Goal: Transaction & Acquisition: Purchase product/service

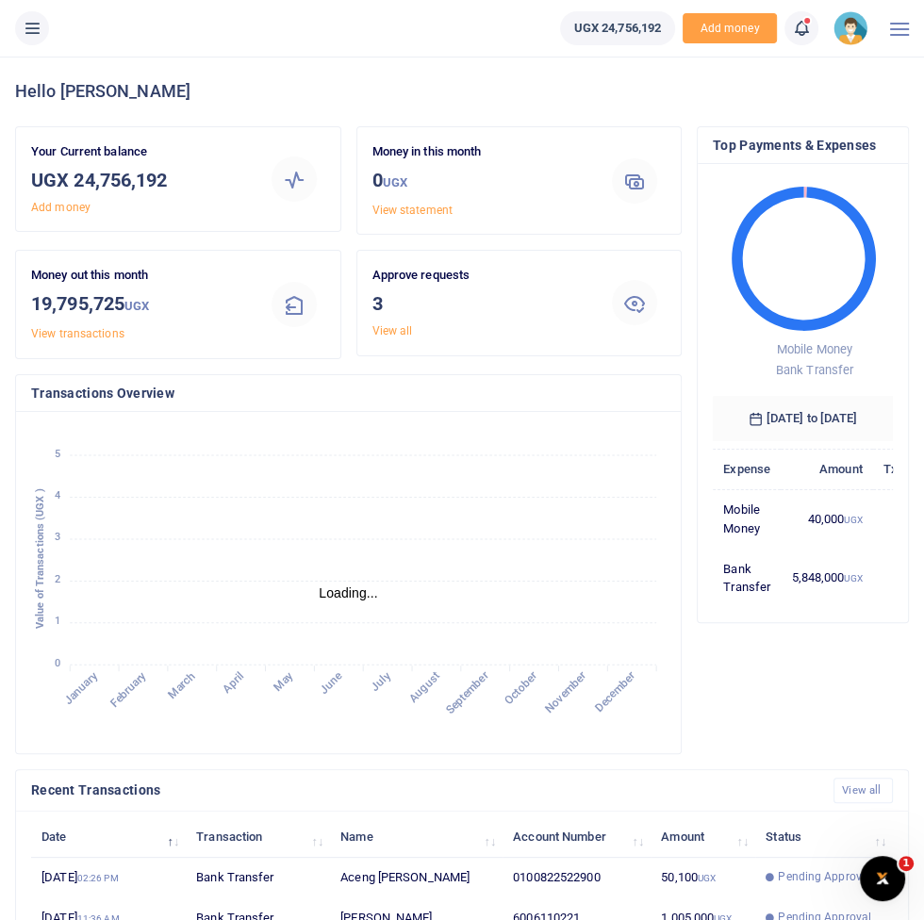
click at [37, 28] on icon at bounding box center [32, 28] width 19 height 21
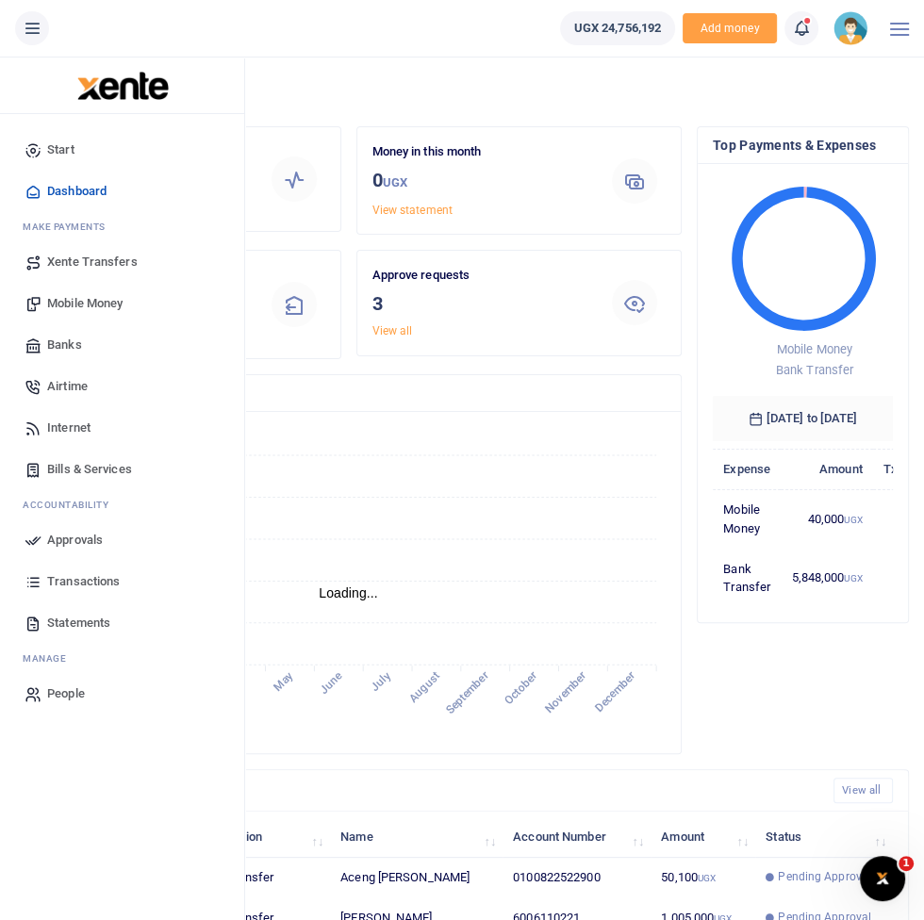
click at [90, 316] on link "Mobile Money" at bounding box center [122, 303] width 214 height 41
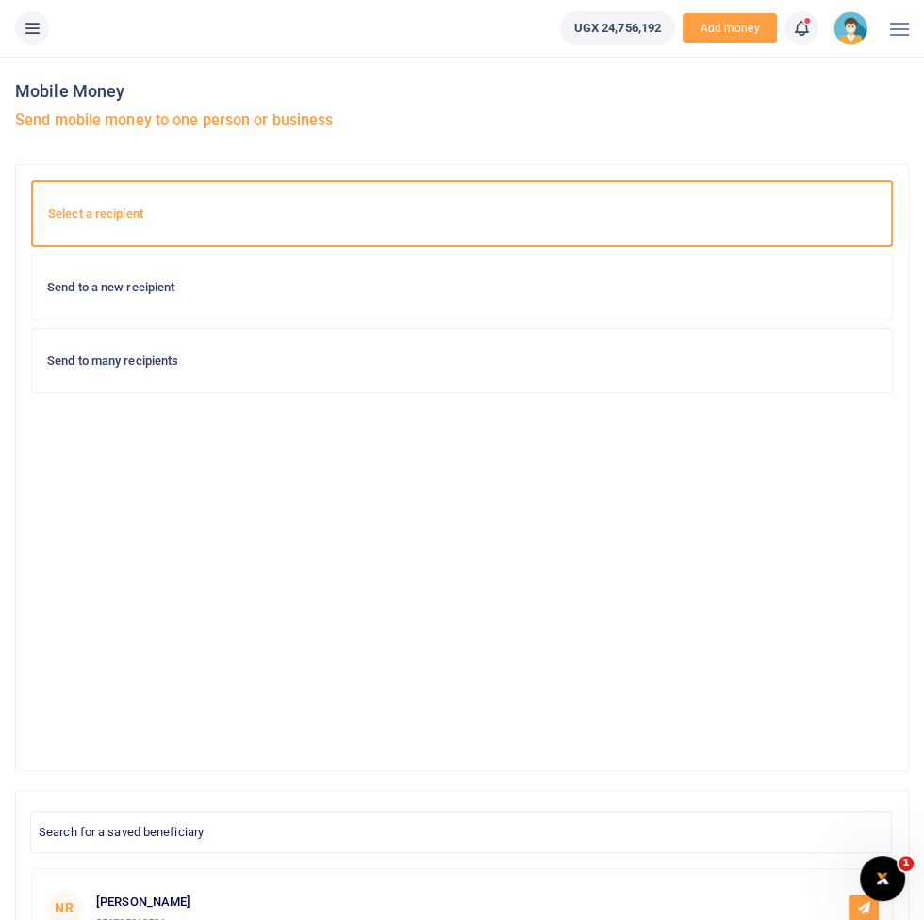
click at [728, 501] on div "Select a recipient Send to a new recipient Send to many recipients" at bounding box center [462, 467] width 862 height 575
click at [354, 287] on h6 "Send to a new recipient" at bounding box center [461, 287] width 829 height 15
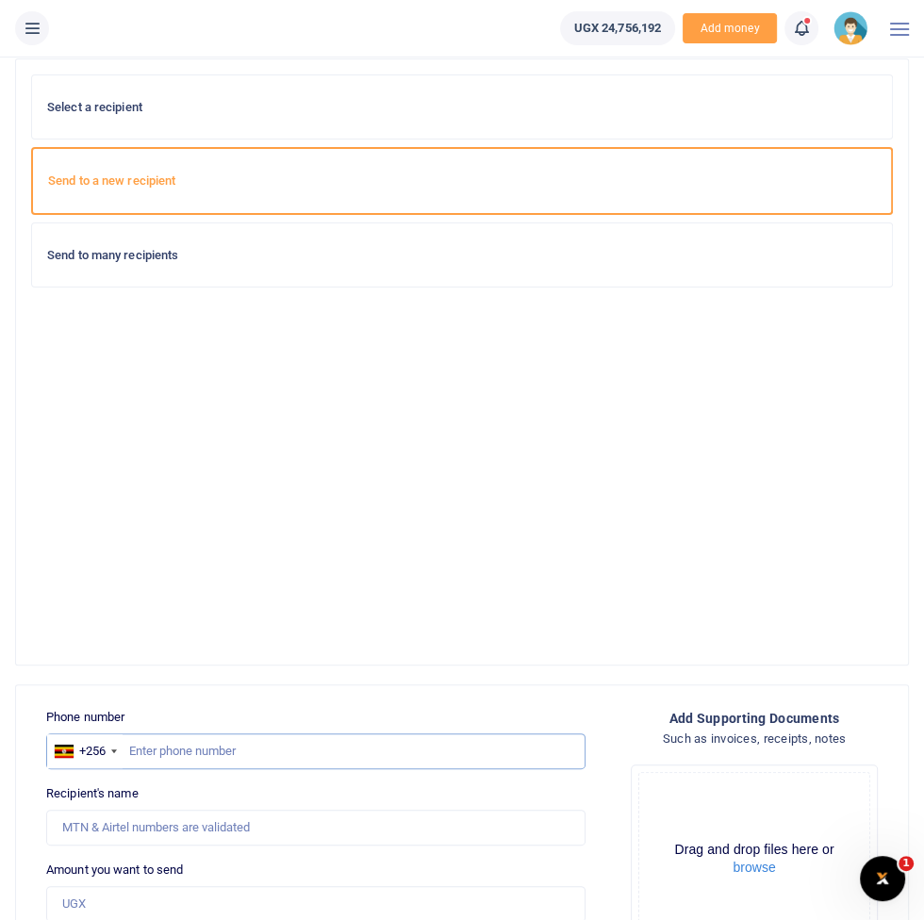
click at [352, 748] on input "text" at bounding box center [315, 751] width 539 height 36
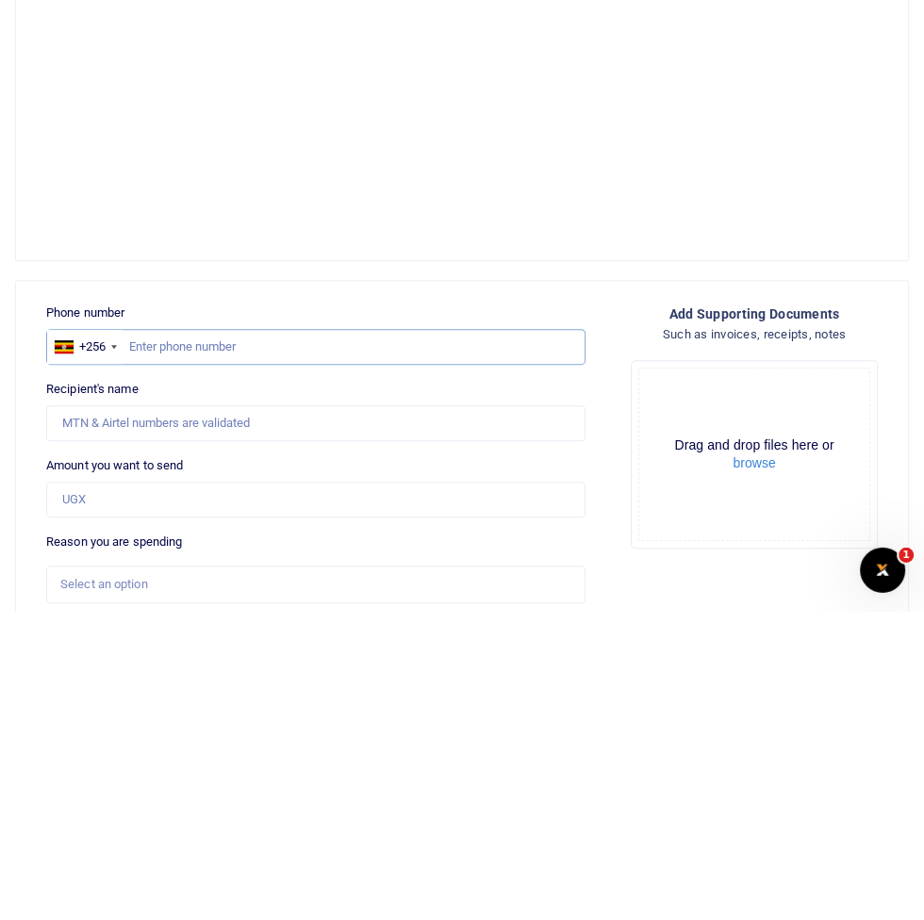
scroll to position [202, 0]
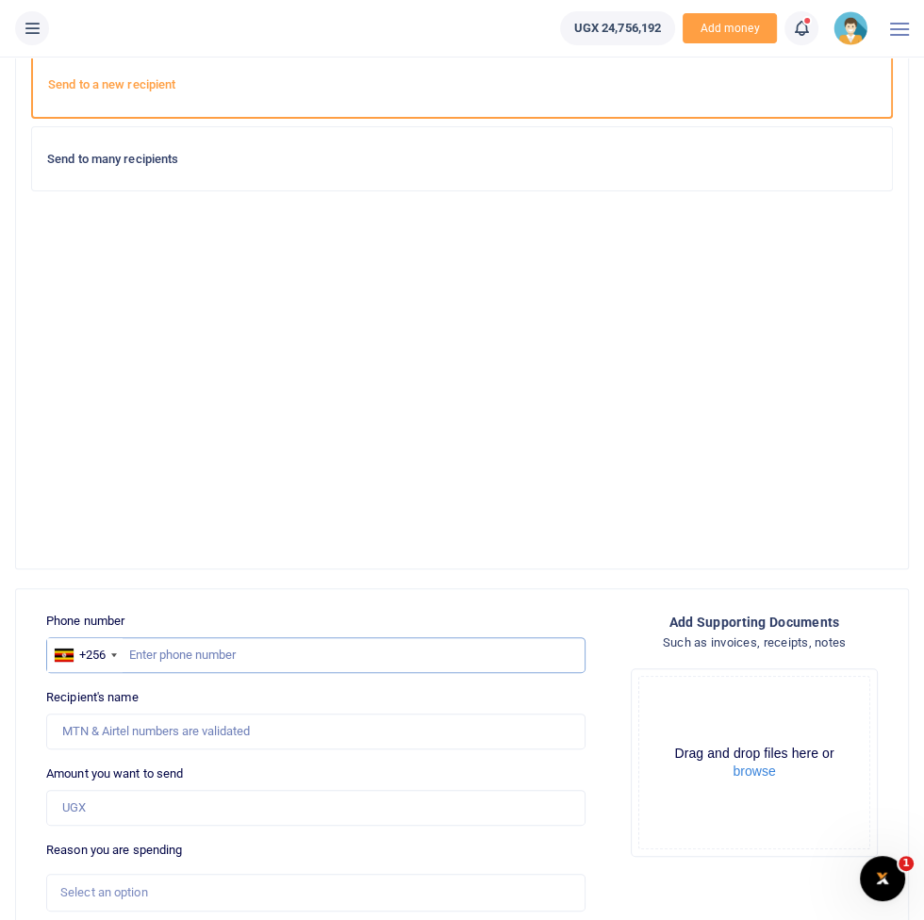
click at [340, 651] on input "text" at bounding box center [315, 655] width 539 height 36
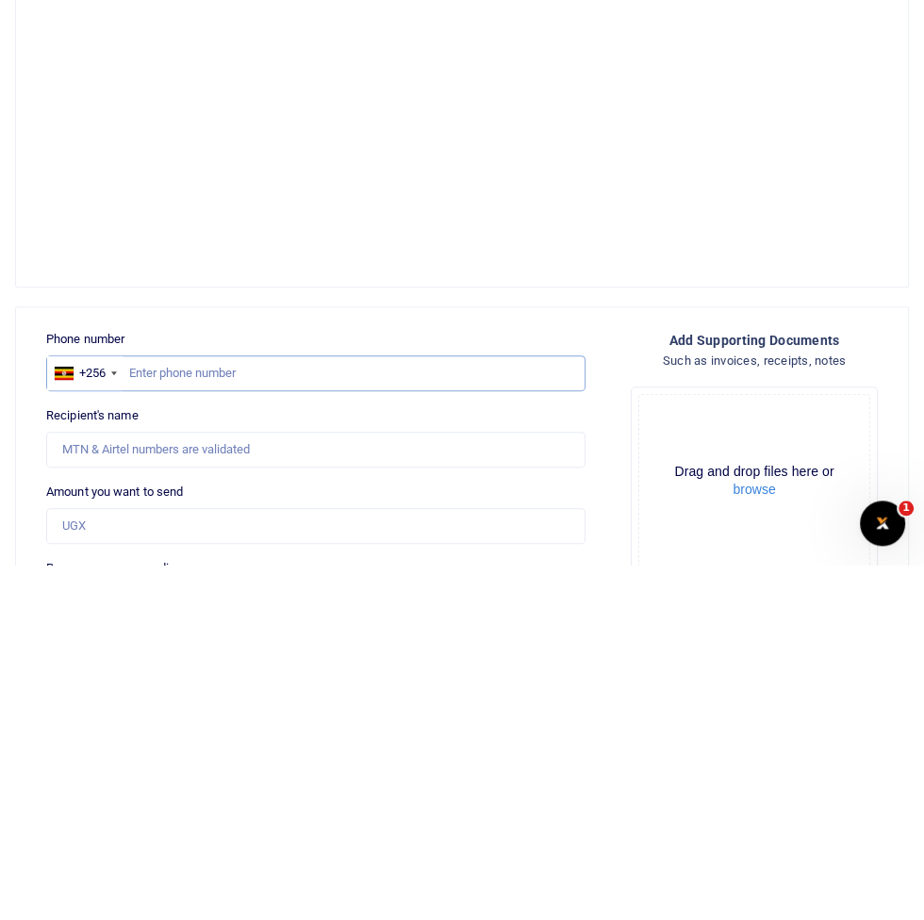
scroll to position [140, 0]
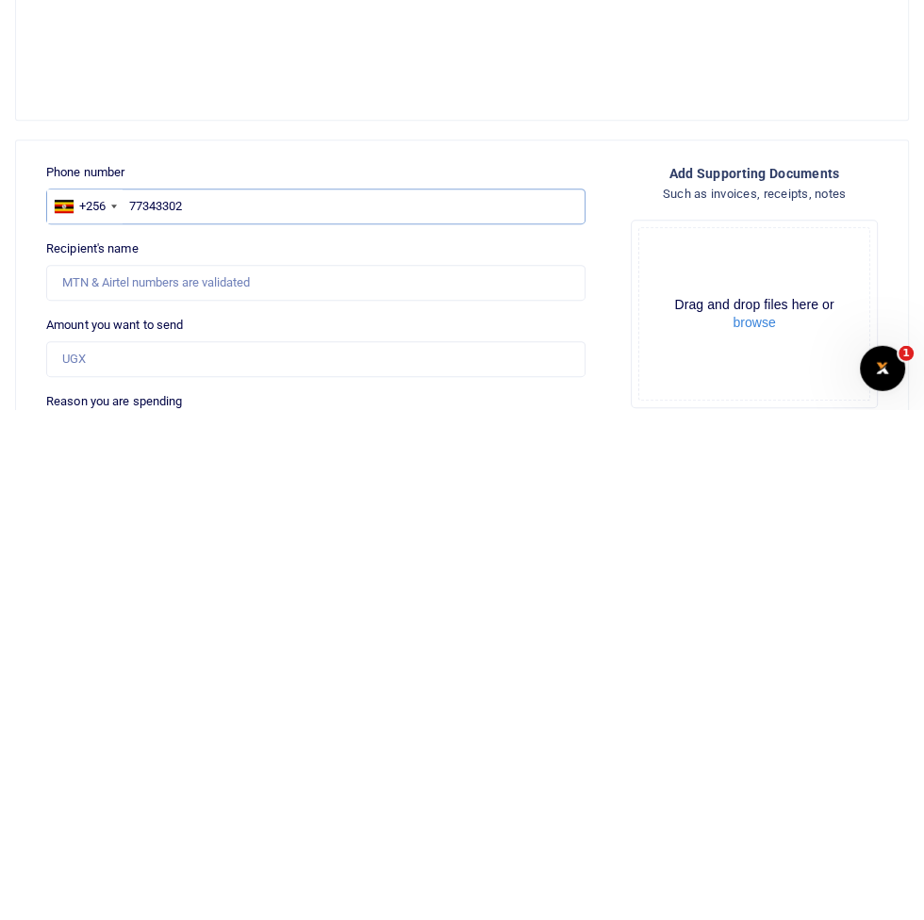
type input "773433026"
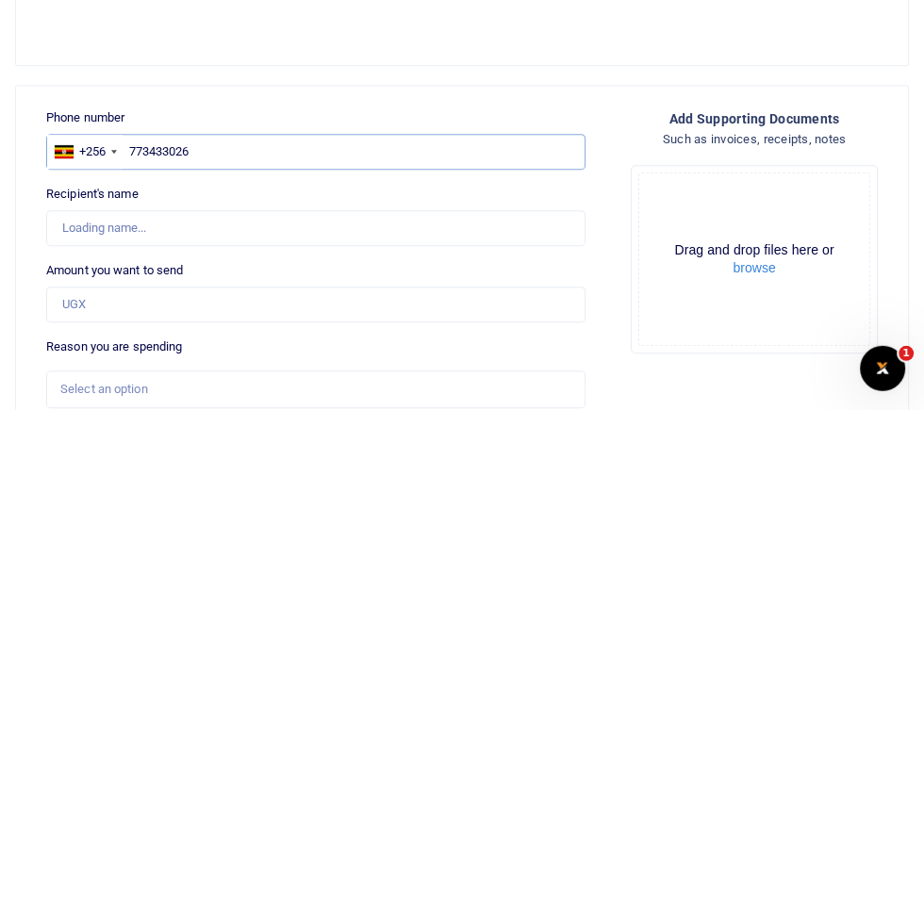
scroll to position [214, 0]
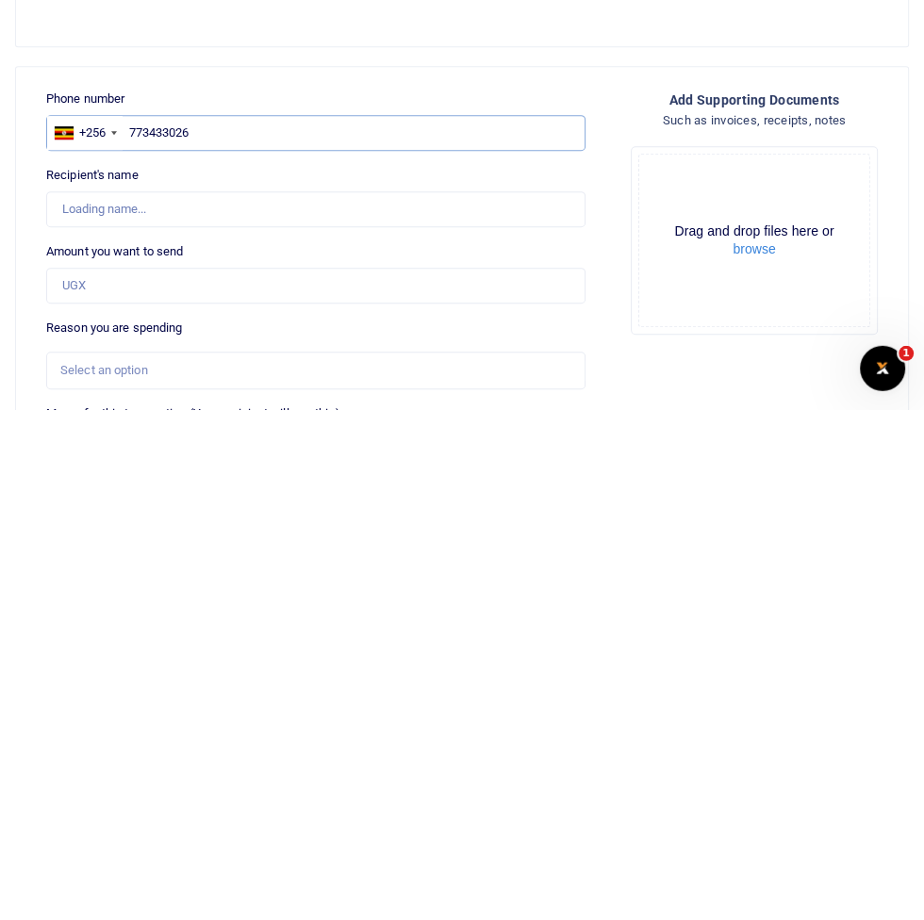
type input "Francis Nkurunungi"
type input "773433026"
click at [289, 797] on input "Amount you want to send" at bounding box center [315, 796] width 539 height 36
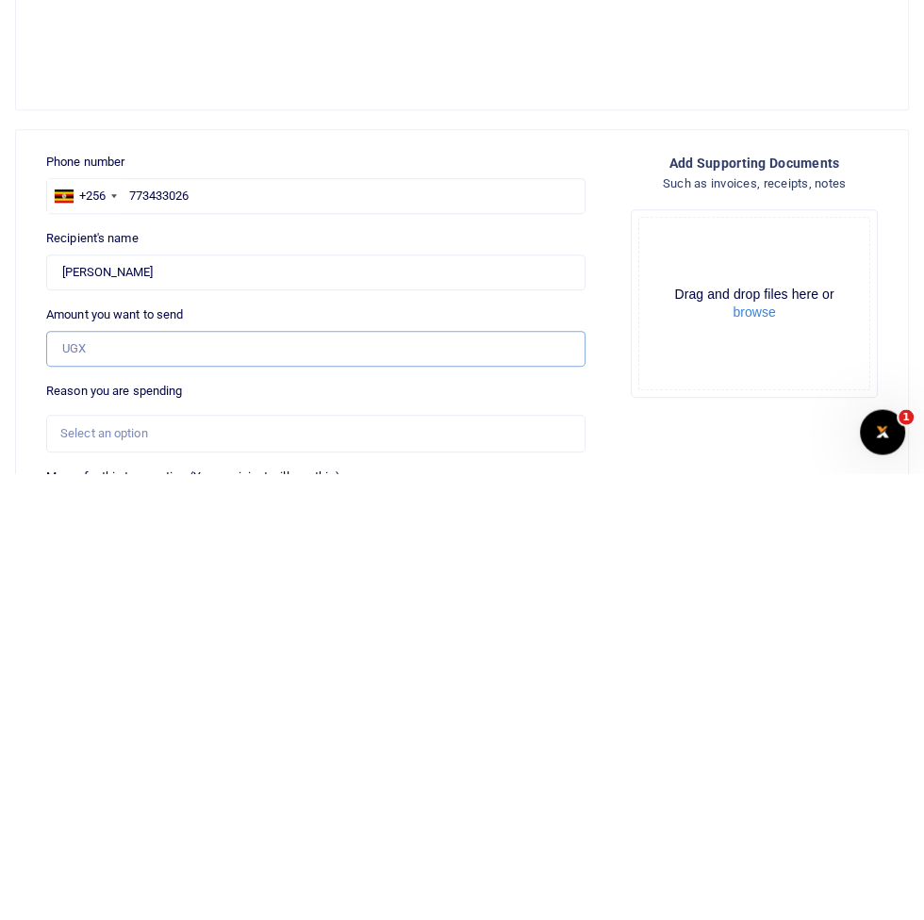
type input "500,000"
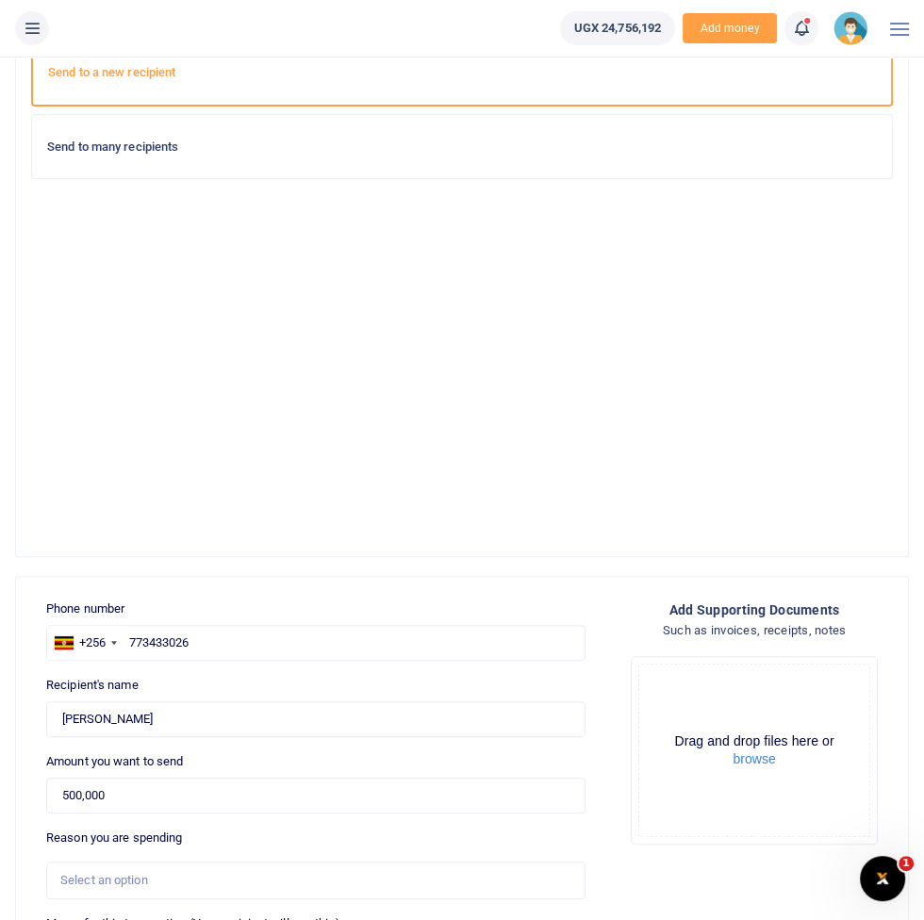
click at [249, 876] on div "Select an option" at bounding box center [309, 880] width 498 height 19
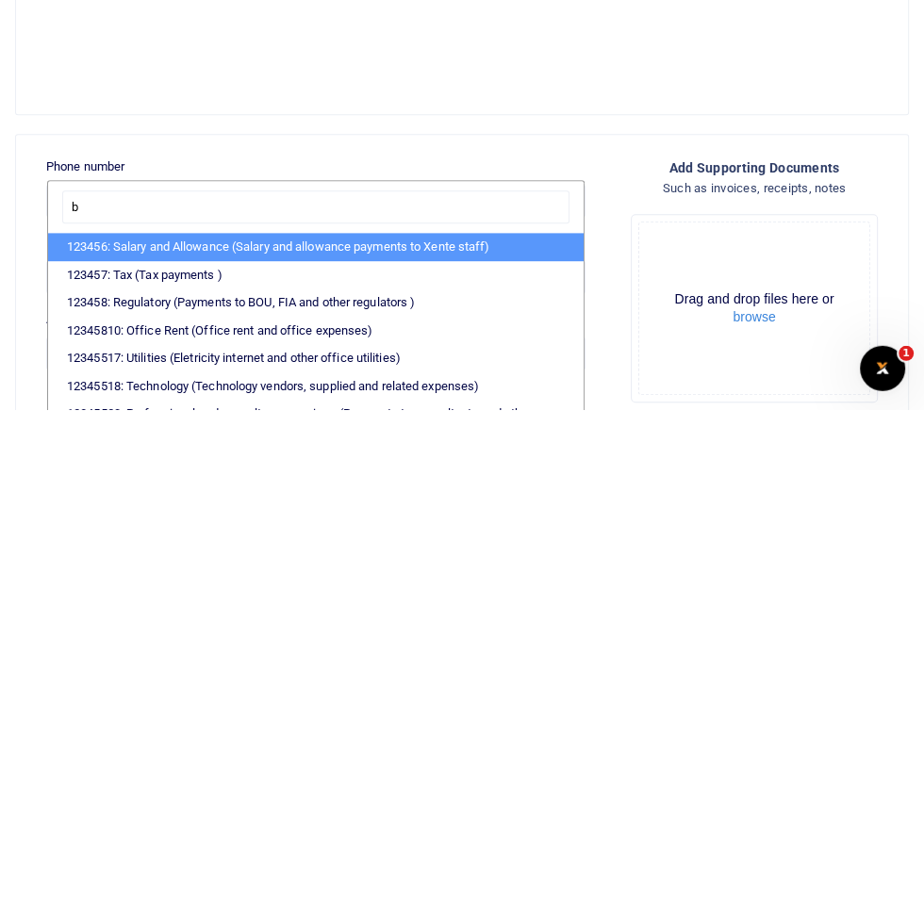
scroll to position [146, 0]
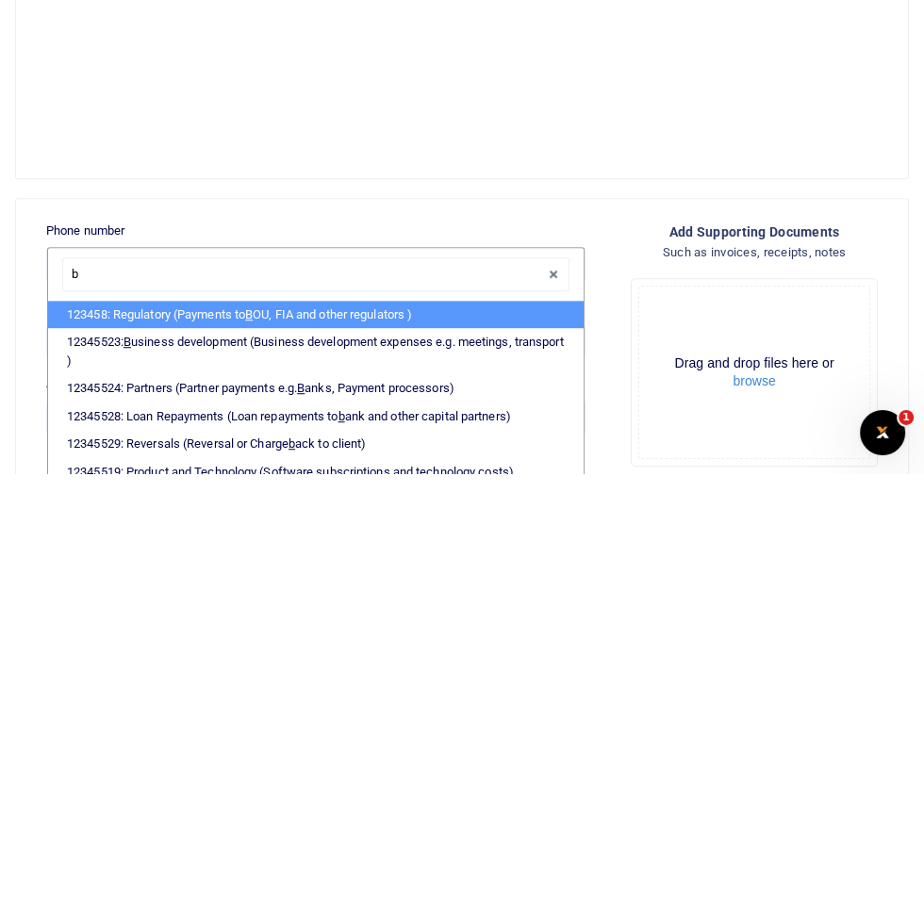
type input "bu"
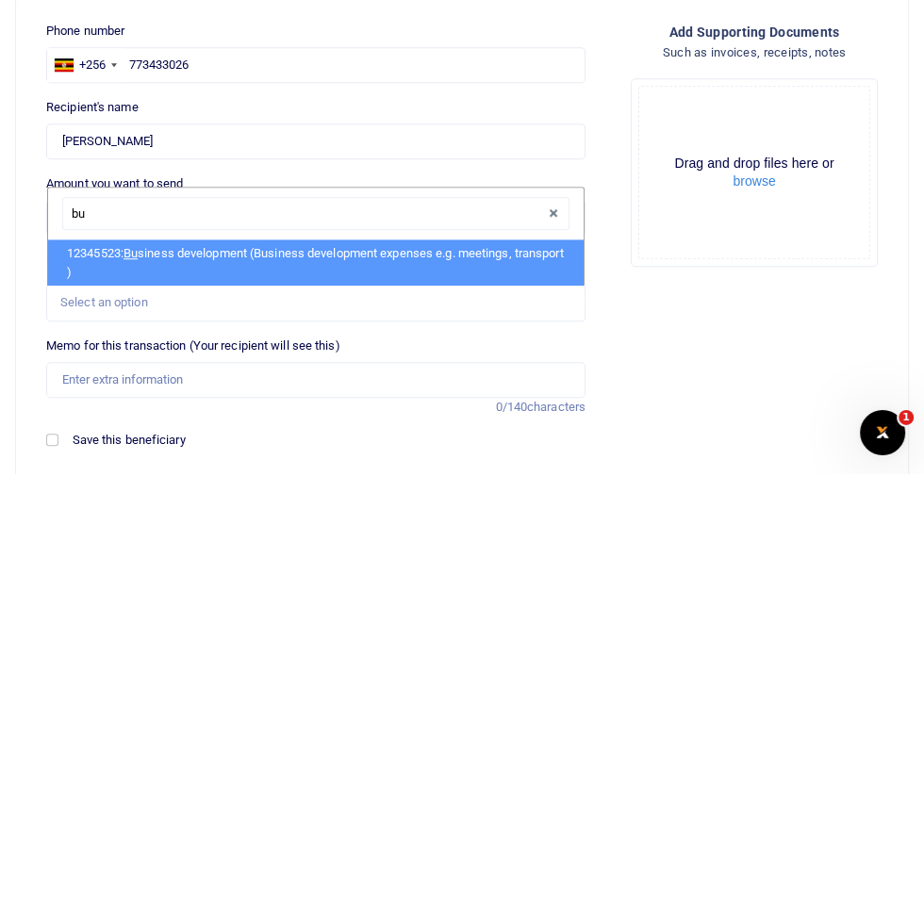
scroll to position [347, 0]
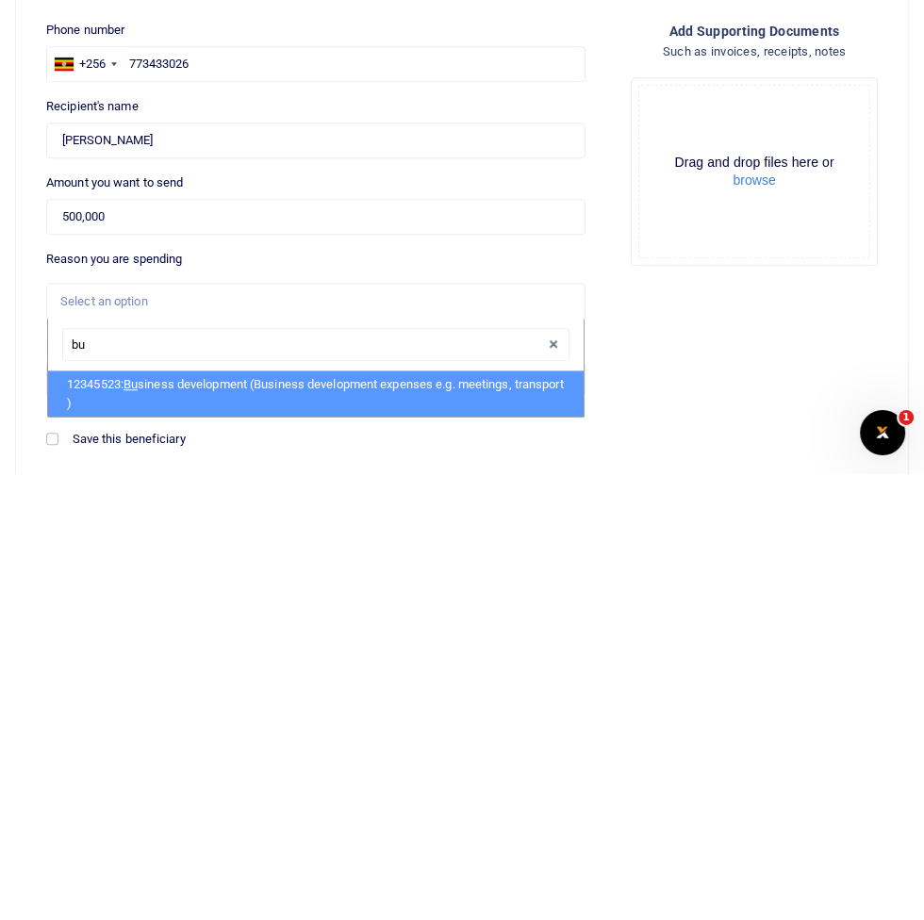
click at [271, 838] on li "12345523: Bu siness development (Business development expenses e.g. meetings, t…" at bounding box center [315, 839] width 535 height 46
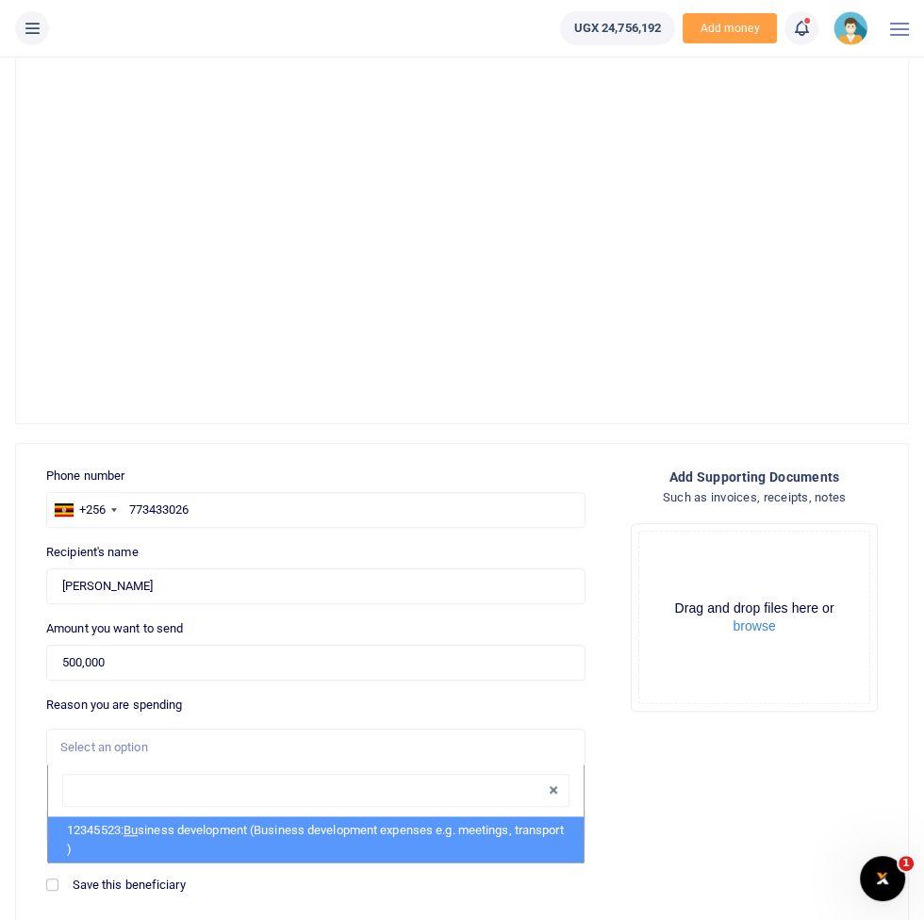
select select "15"
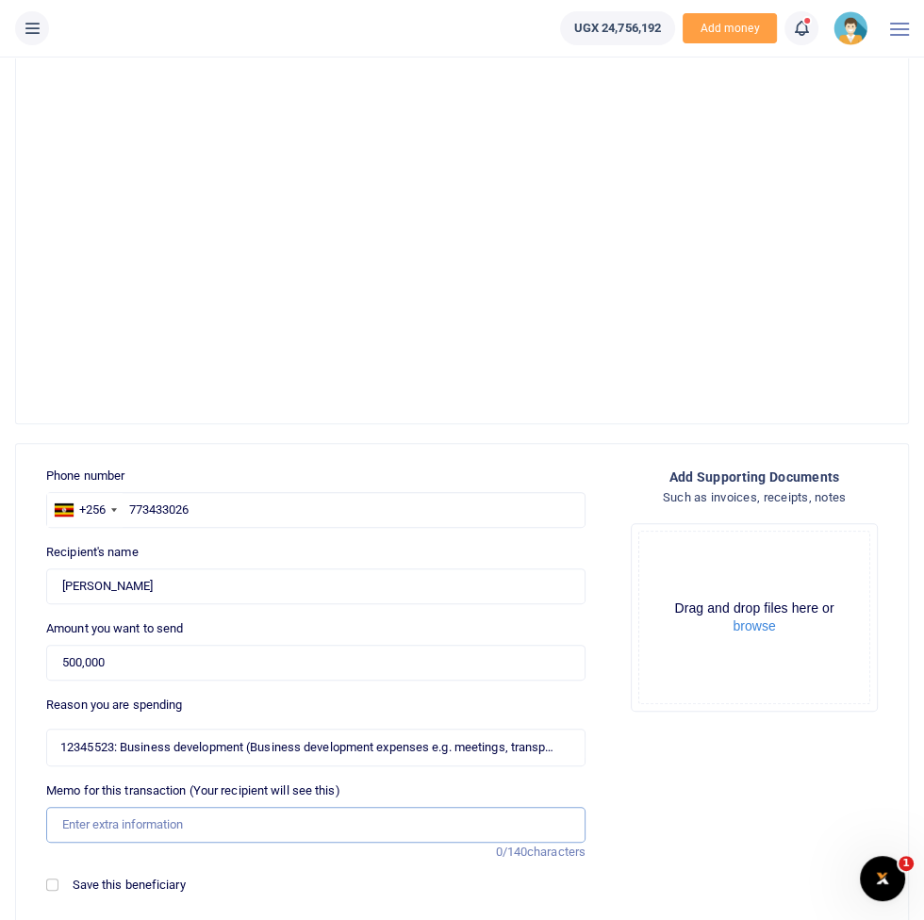
click at [265, 823] on input "Memo for this transaction (Your recipient will see this)" at bounding box center [315, 825] width 539 height 36
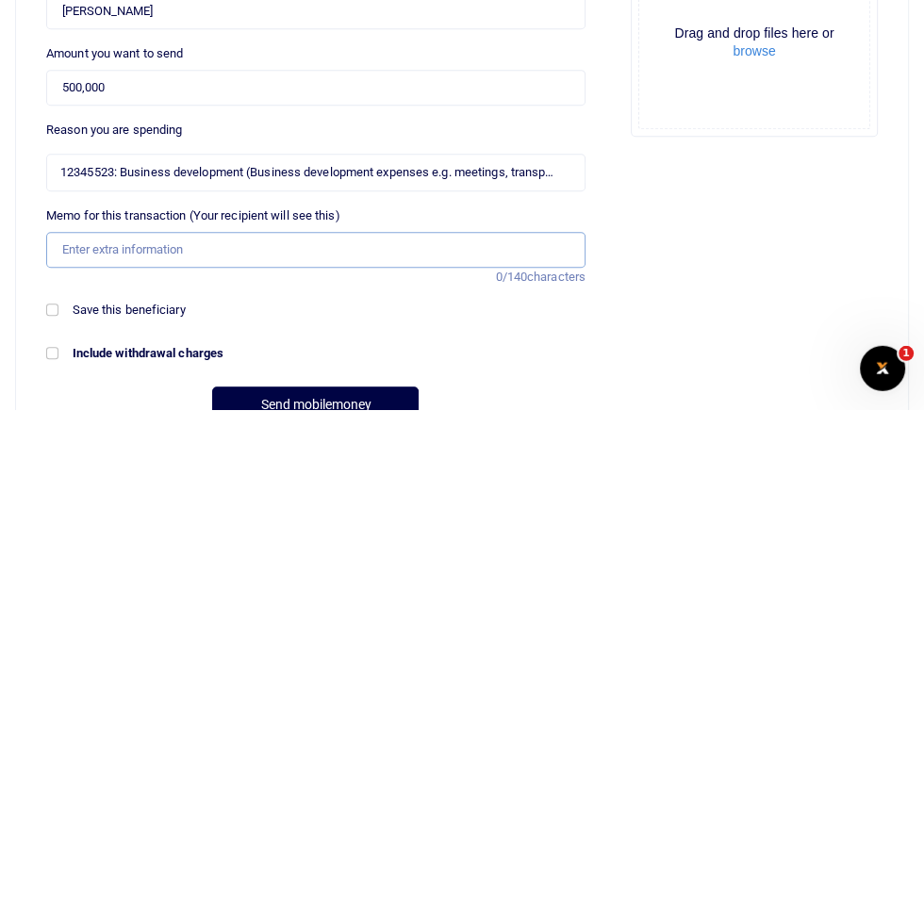
scroll to position [454, 0]
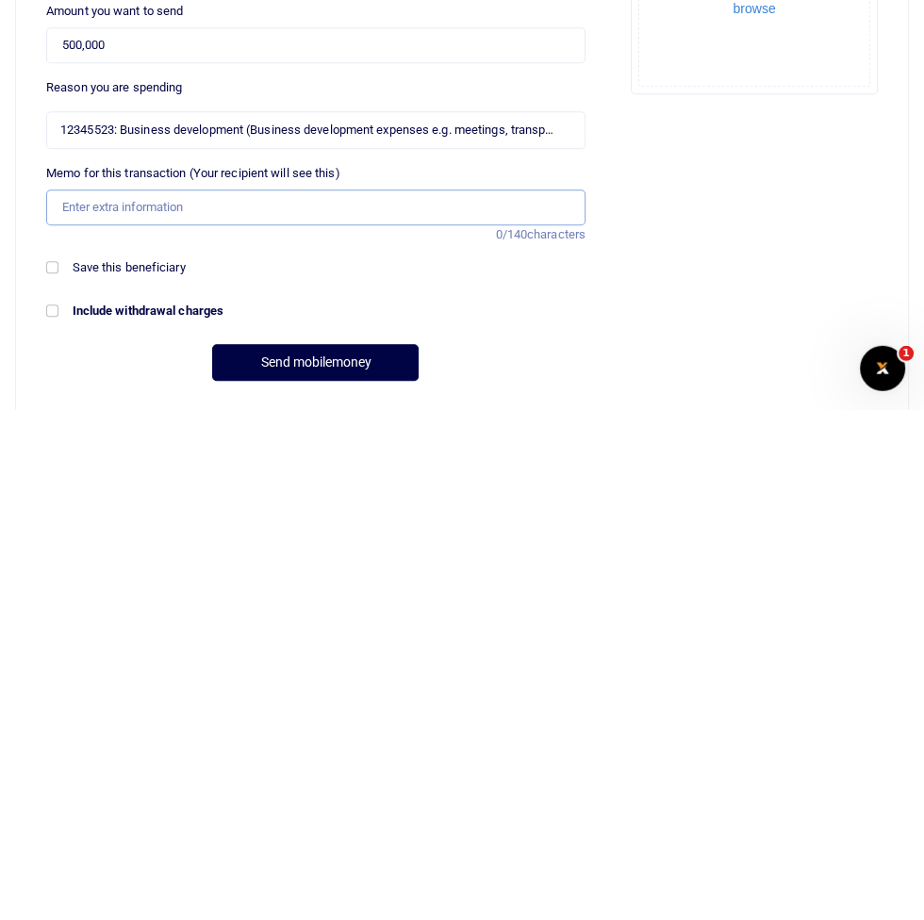
type input "Customer meetings facilitation"
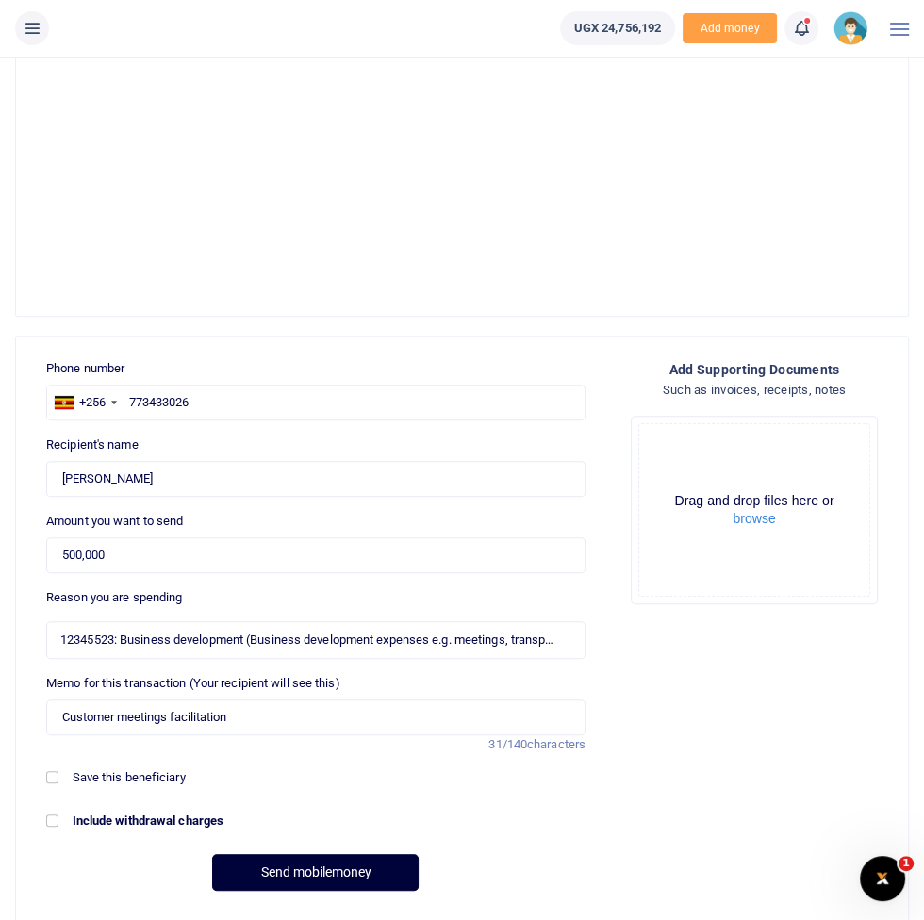
click at [339, 869] on button "Send mobilemoney" at bounding box center [315, 872] width 206 height 37
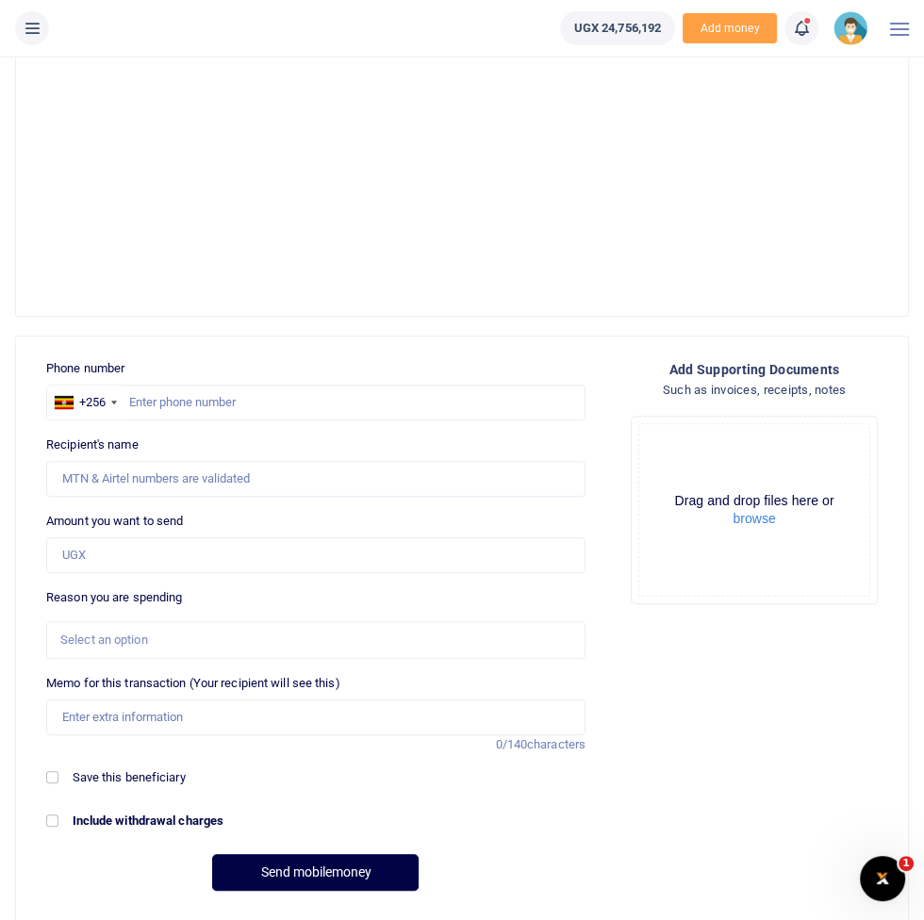
click at [45, 33] on button at bounding box center [32, 28] width 34 height 34
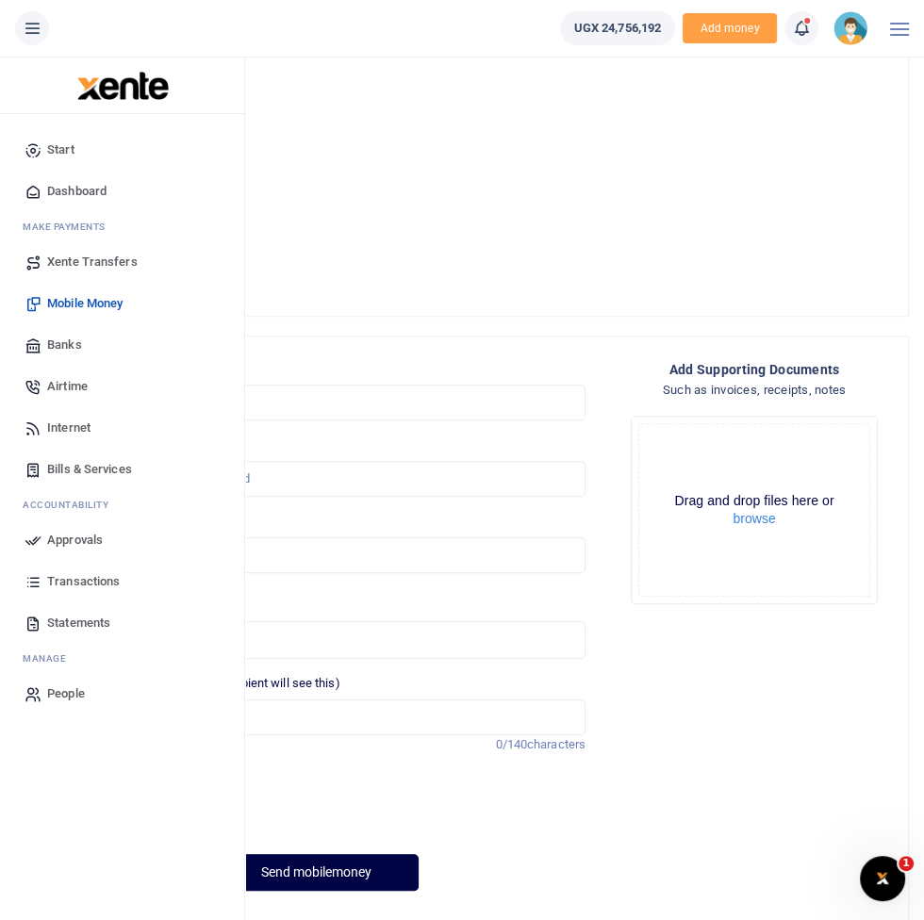
click at [89, 534] on span "Approvals" at bounding box center [75, 540] width 56 height 19
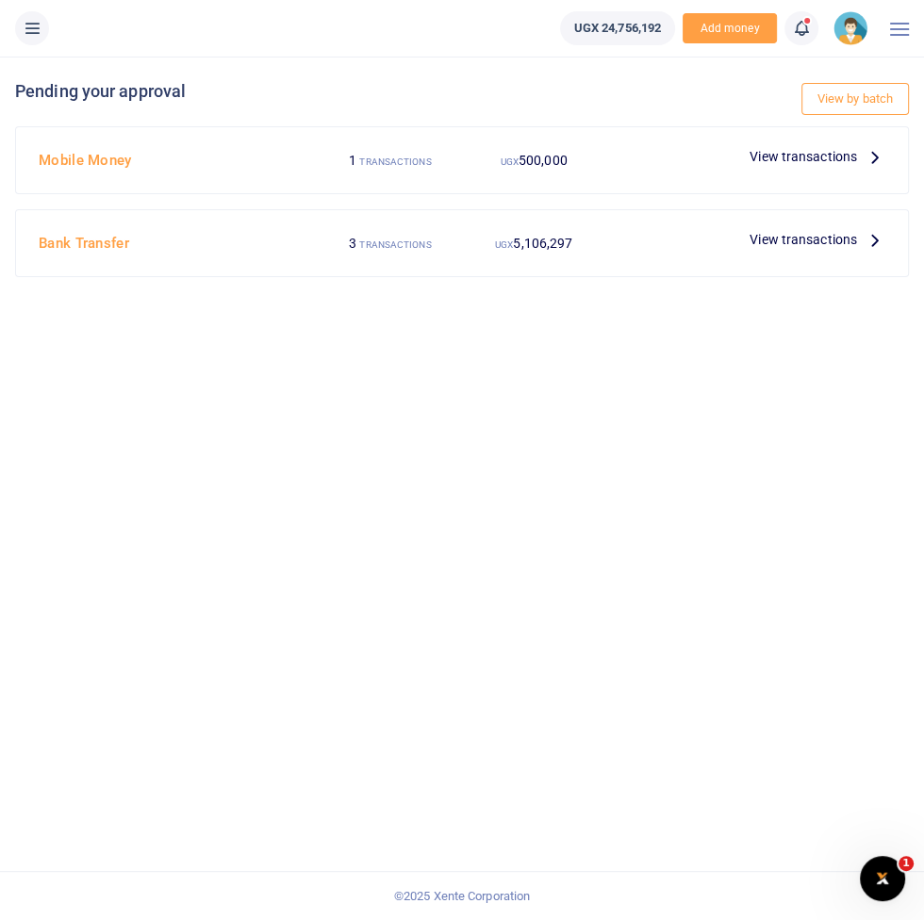
click at [845, 152] on span "View transactions" at bounding box center [802, 156] width 107 height 21
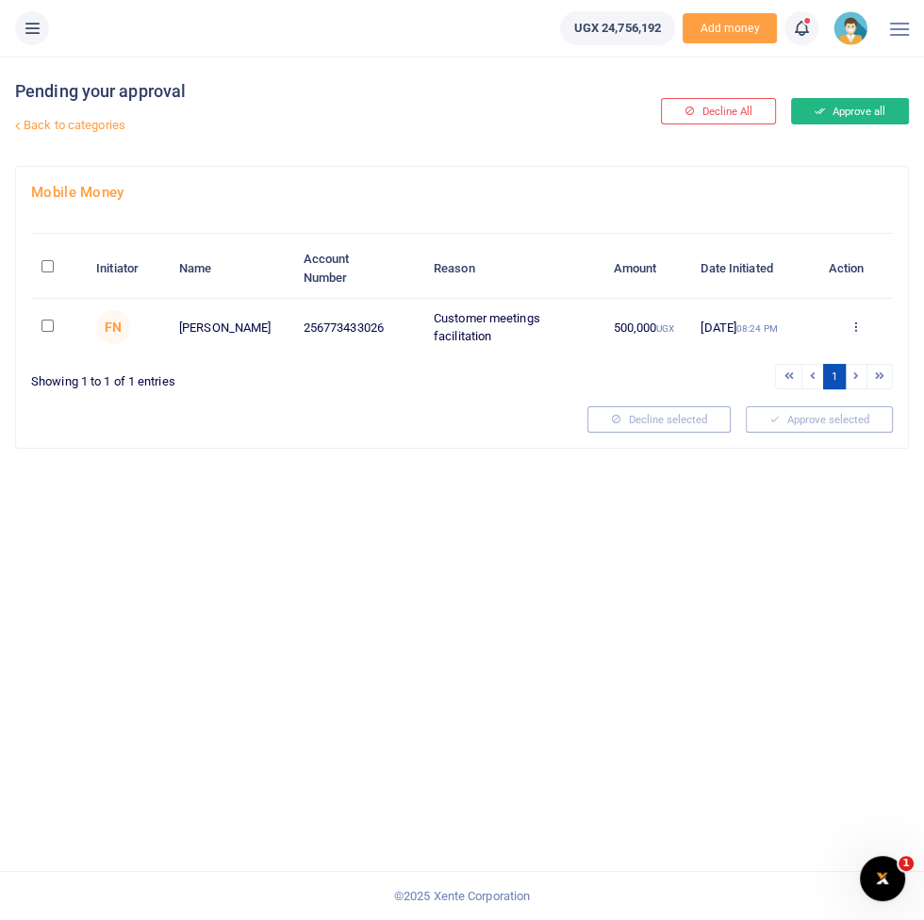
click at [839, 110] on button "Approve all" at bounding box center [850, 111] width 118 height 26
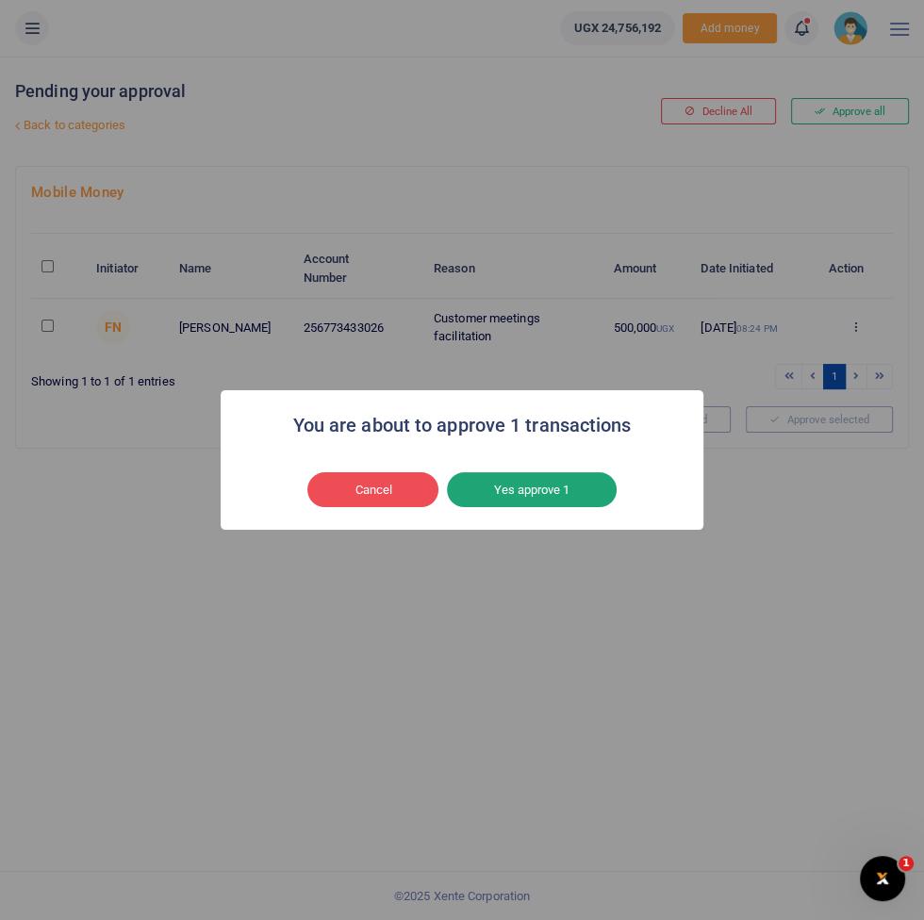
click at [560, 481] on button "Yes approve 1" at bounding box center [532, 490] width 170 height 36
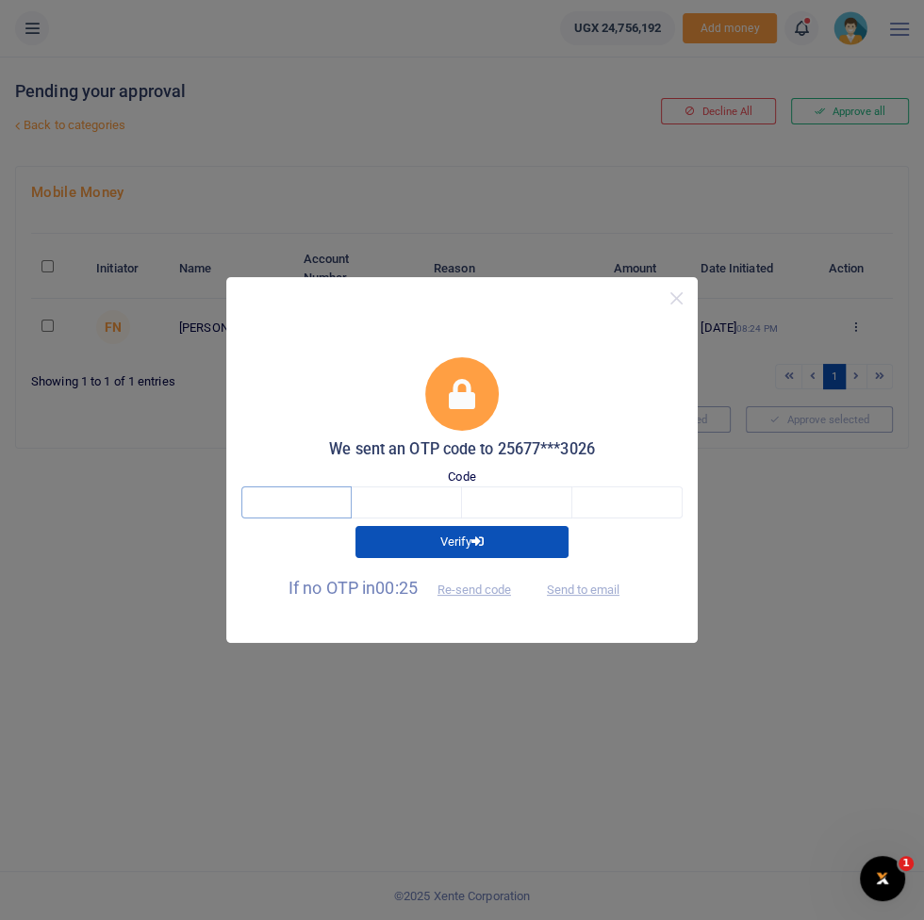
click at [310, 496] on input "text" at bounding box center [296, 502] width 110 height 32
type input "5"
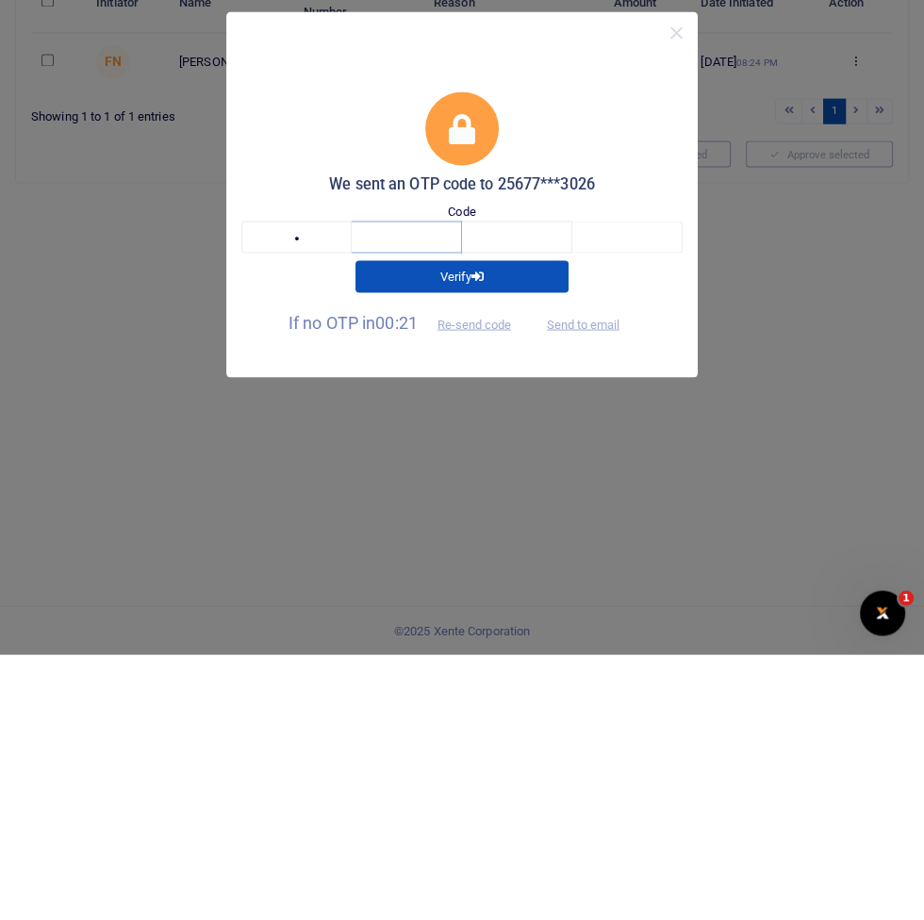
type input "2"
type input "5"
type input "9"
